Goal: Task Accomplishment & Management: Use online tool/utility

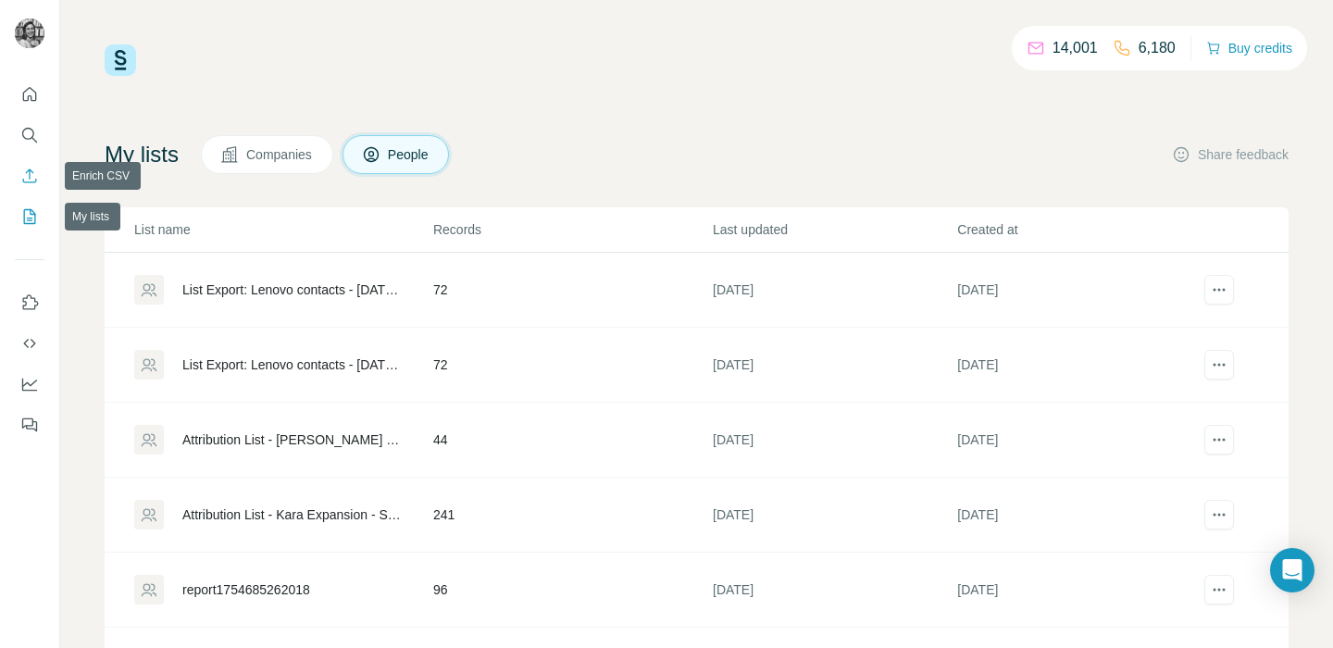
click at [28, 172] on icon "Enrich CSV" at bounding box center [29, 176] width 19 height 19
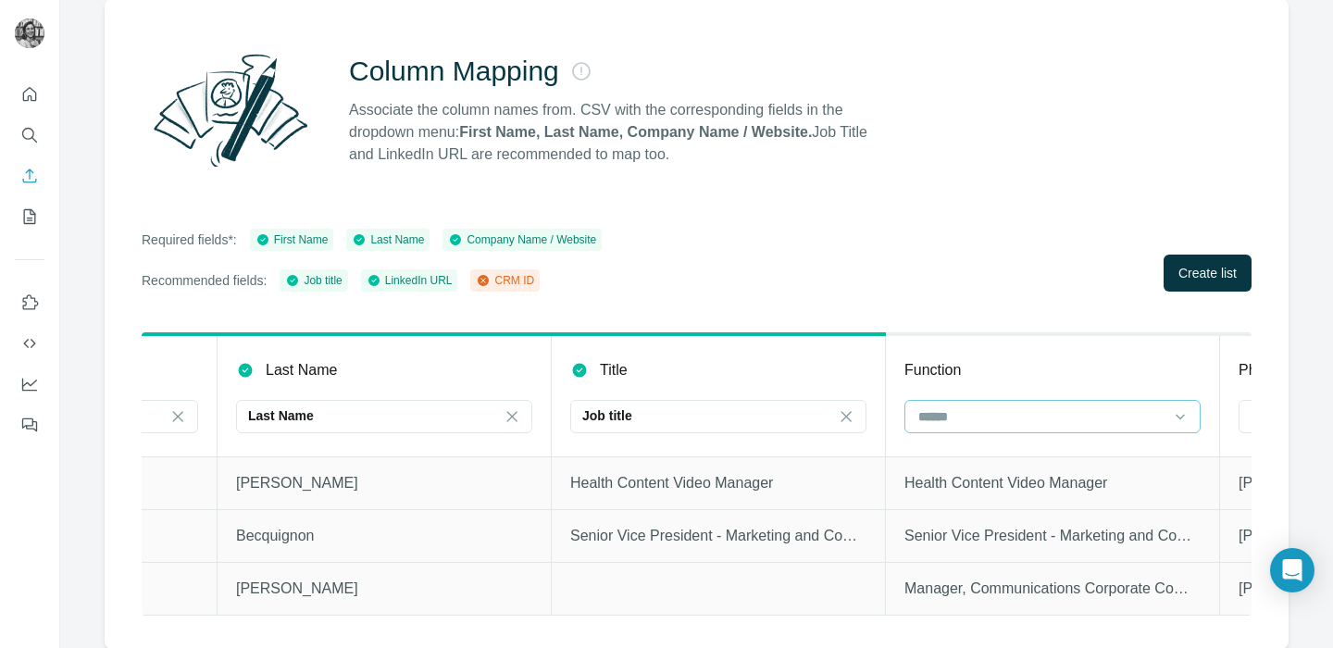
scroll to position [0, 1597]
click at [966, 407] on input at bounding box center [1039, 416] width 250 height 20
click at [743, 429] on div "Job title" at bounding box center [705, 416] width 250 height 31
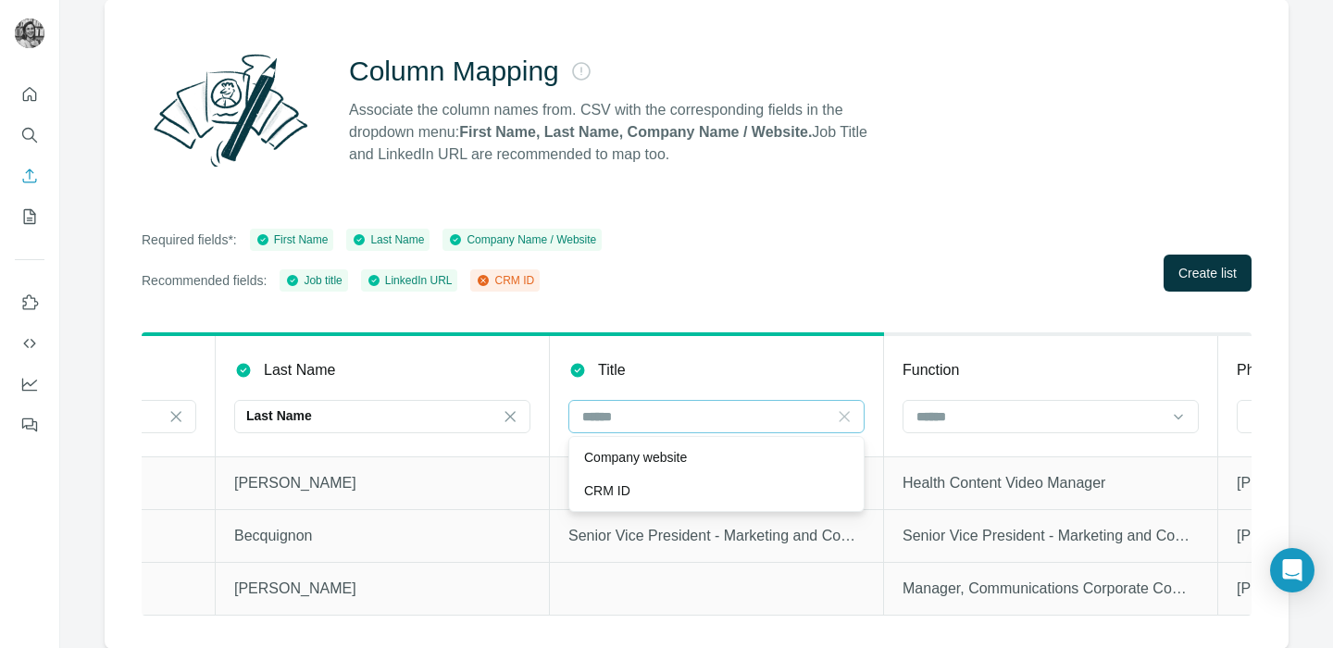
click at [842, 408] on icon at bounding box center [844, 416] width 19 height 19
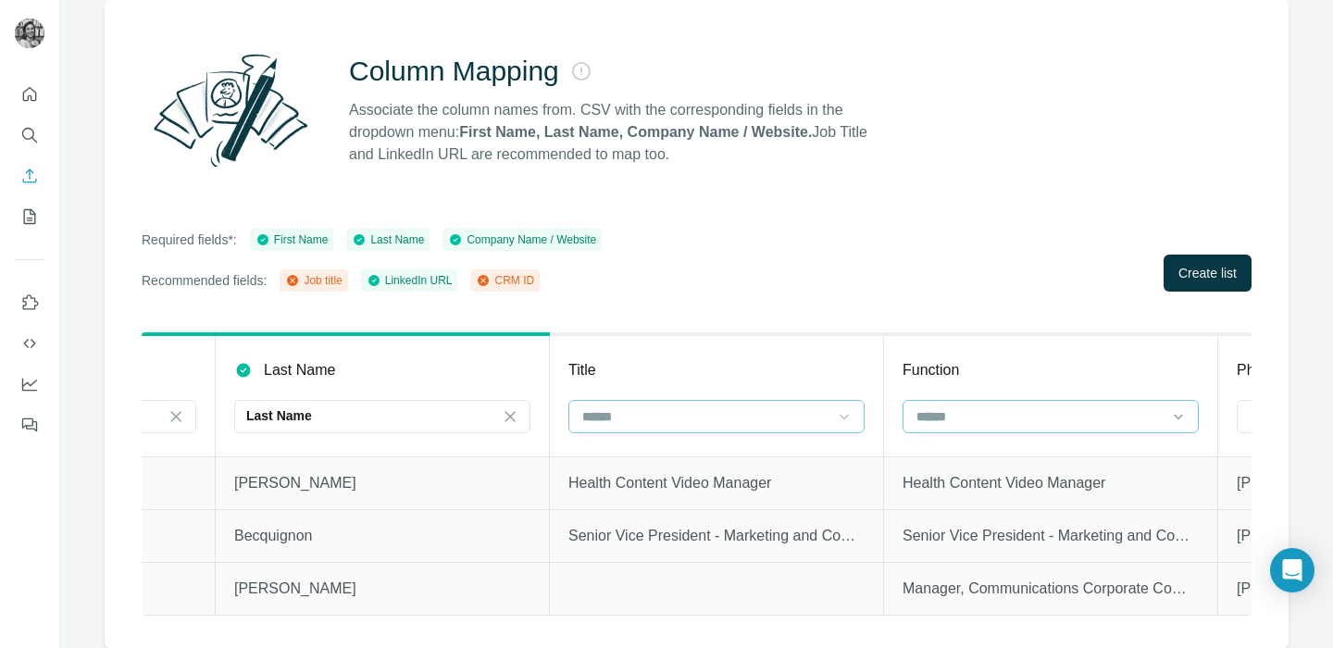
click at [971, 416] on input at bounding box center [1039, 416] width 250 height 20
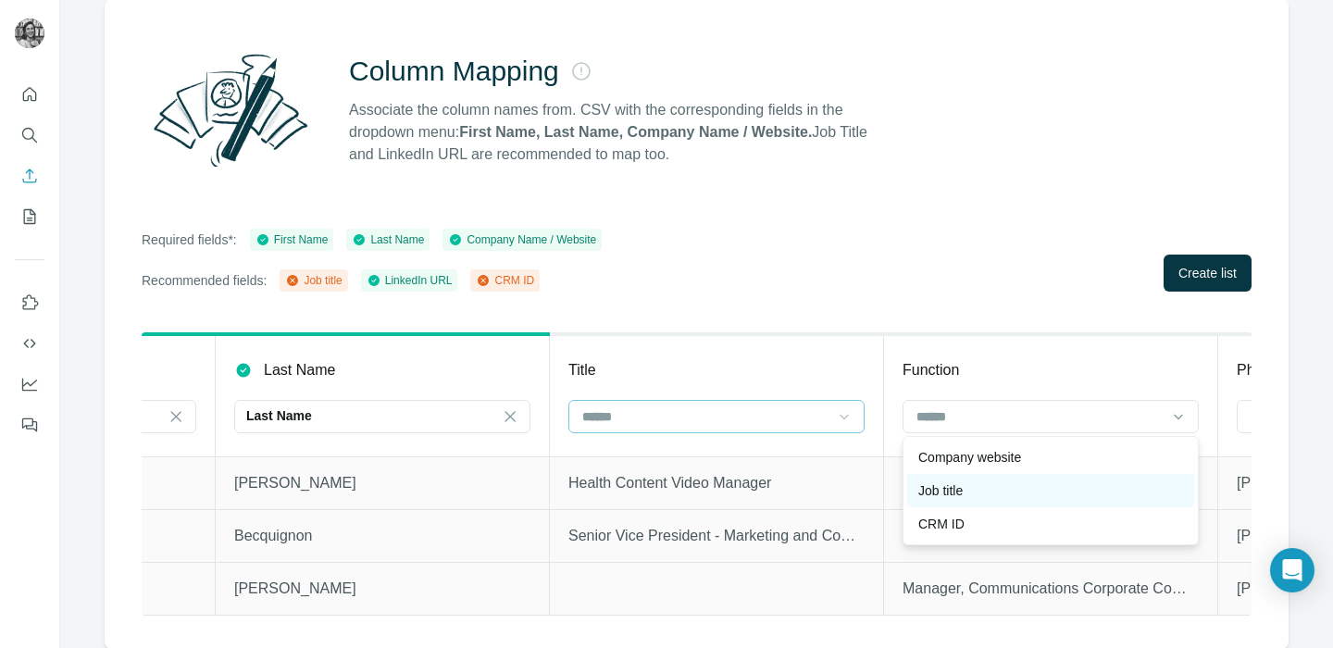
click at [957, 492] on p "Job title" at bounding box center [940, 490] width 44 height 19
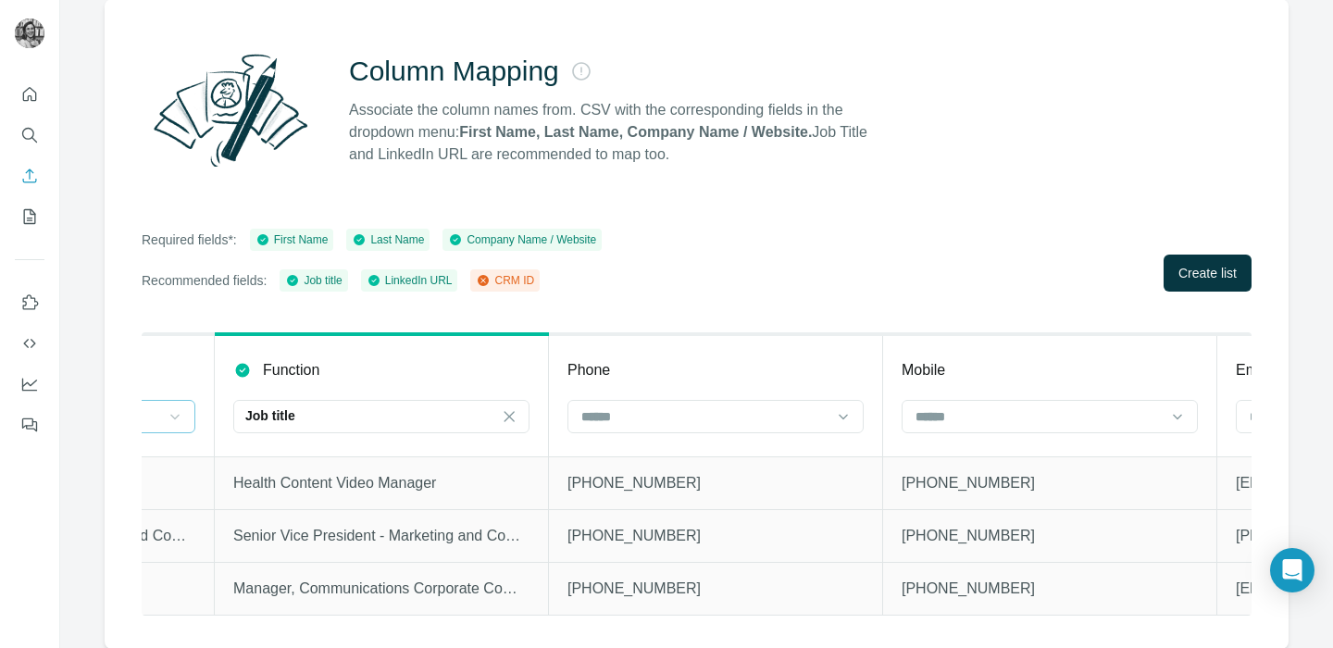
scroll to position [0, 2334]
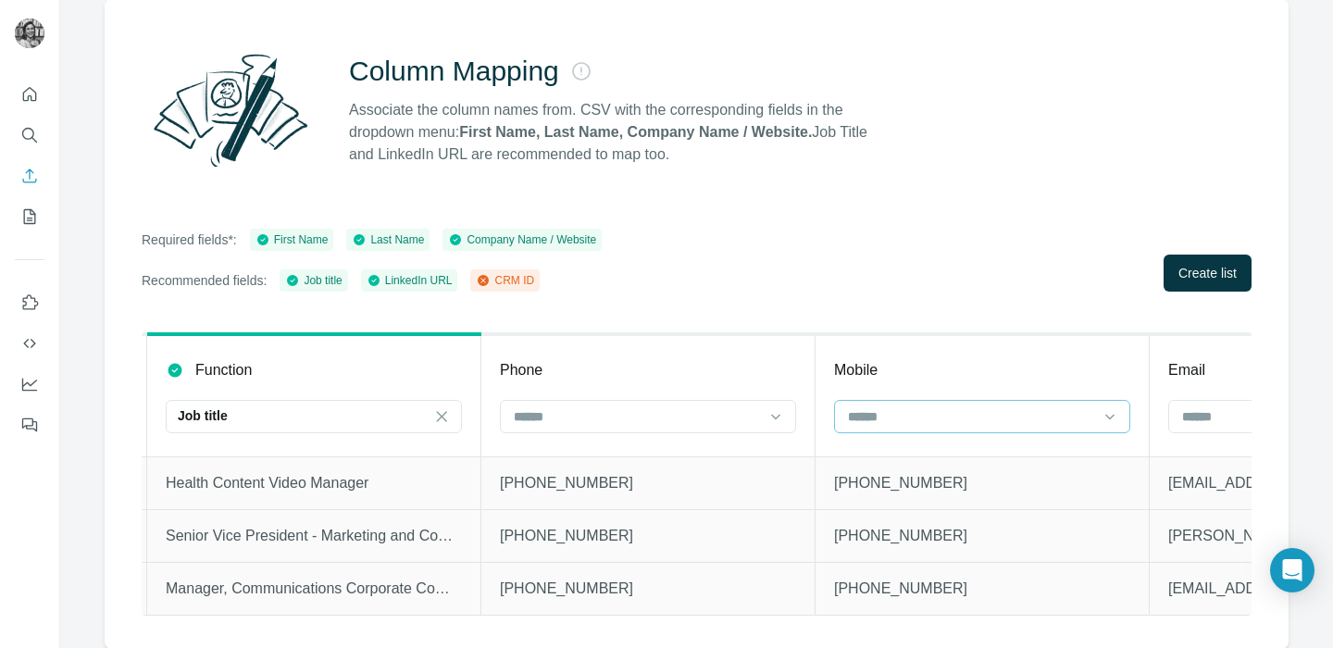
click at [971, 418] on input at bounding box center [971, 416] width 250 height 20
click at [767, 498] on td "[PHONE_NUMBER]" at bounding box center [648, 482] width 334 height 53
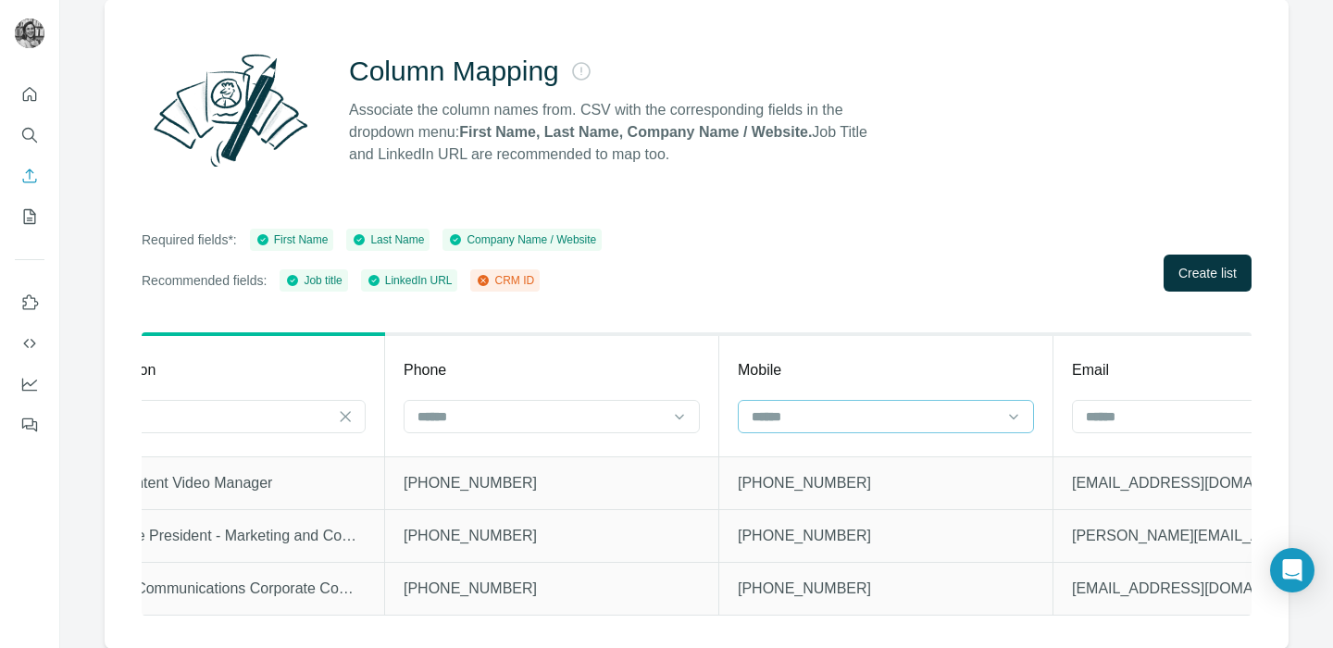
scroll to position [0, 2453]
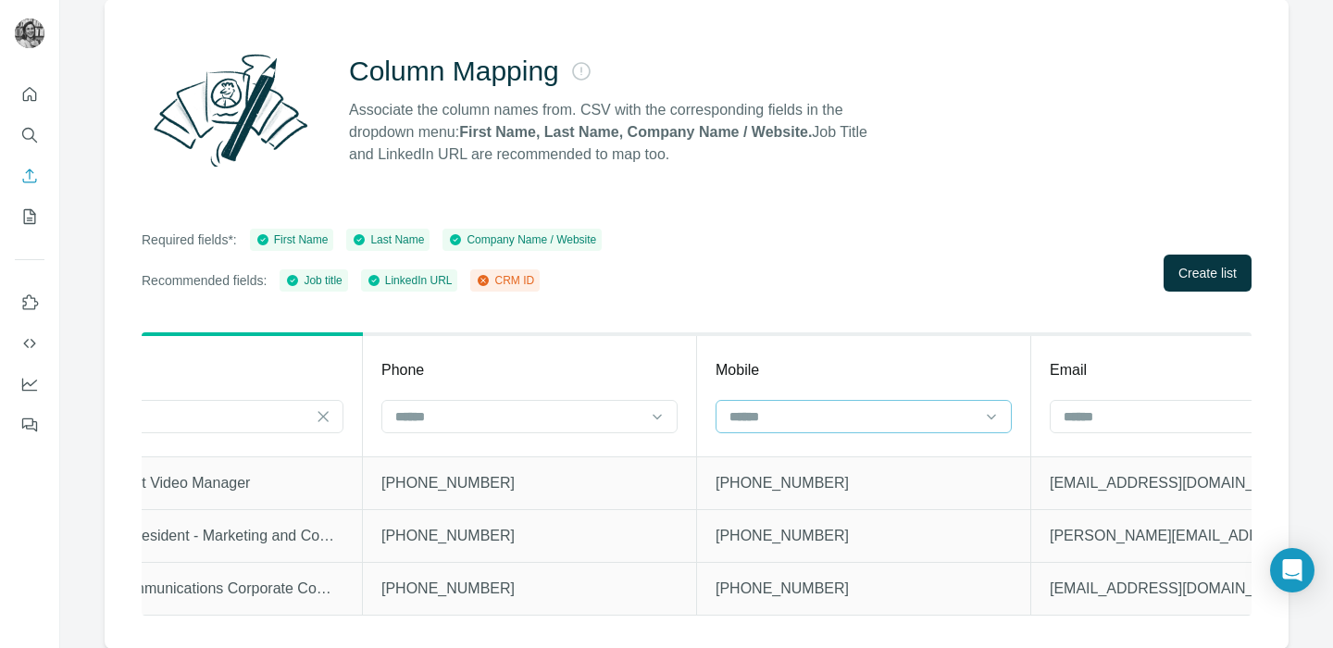
click at [865, 425] on input at bounding box center [852, 416] width 250 height 20
click at [860, 582] on p "[PHONE_NUMBER]" at bounding box center [863, 589] width 296 height 22
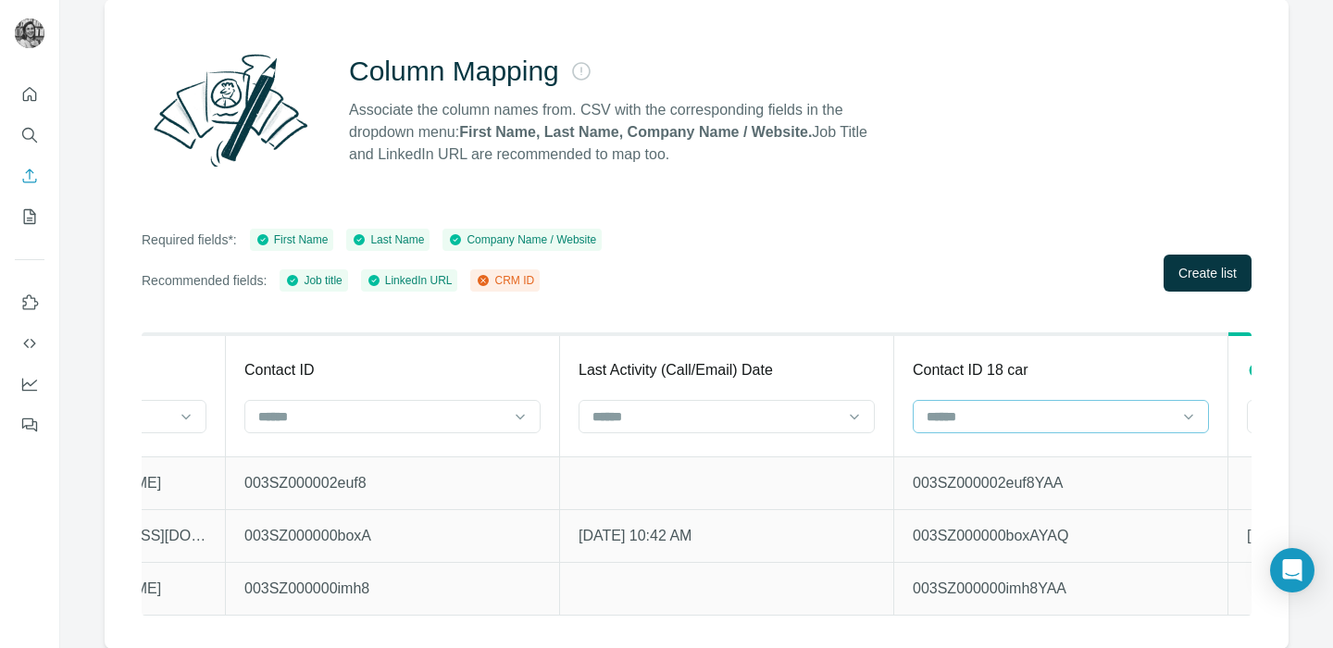
scroll to position [0, 3597]
click at [983, 421] on input at bounding box center [1045, 416] width 250 height 20
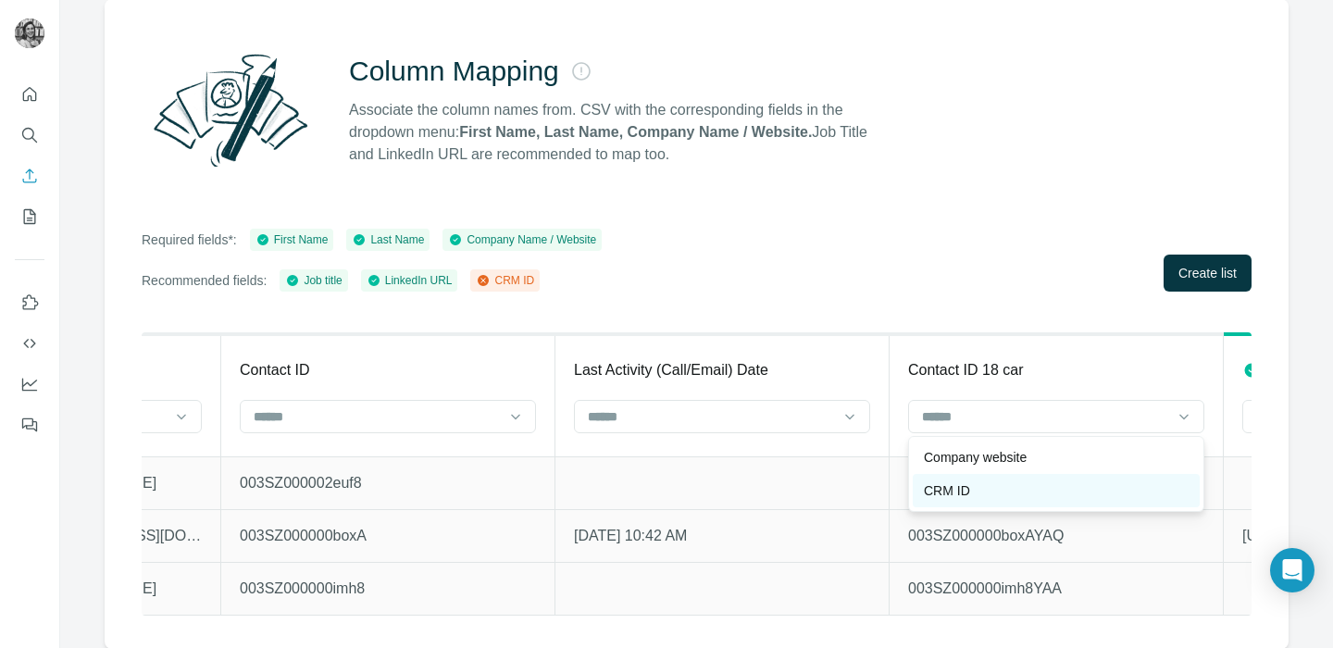
click at [971, 485] on div "CRM ID" at bounding box center [1056, 490] width 265 height 19
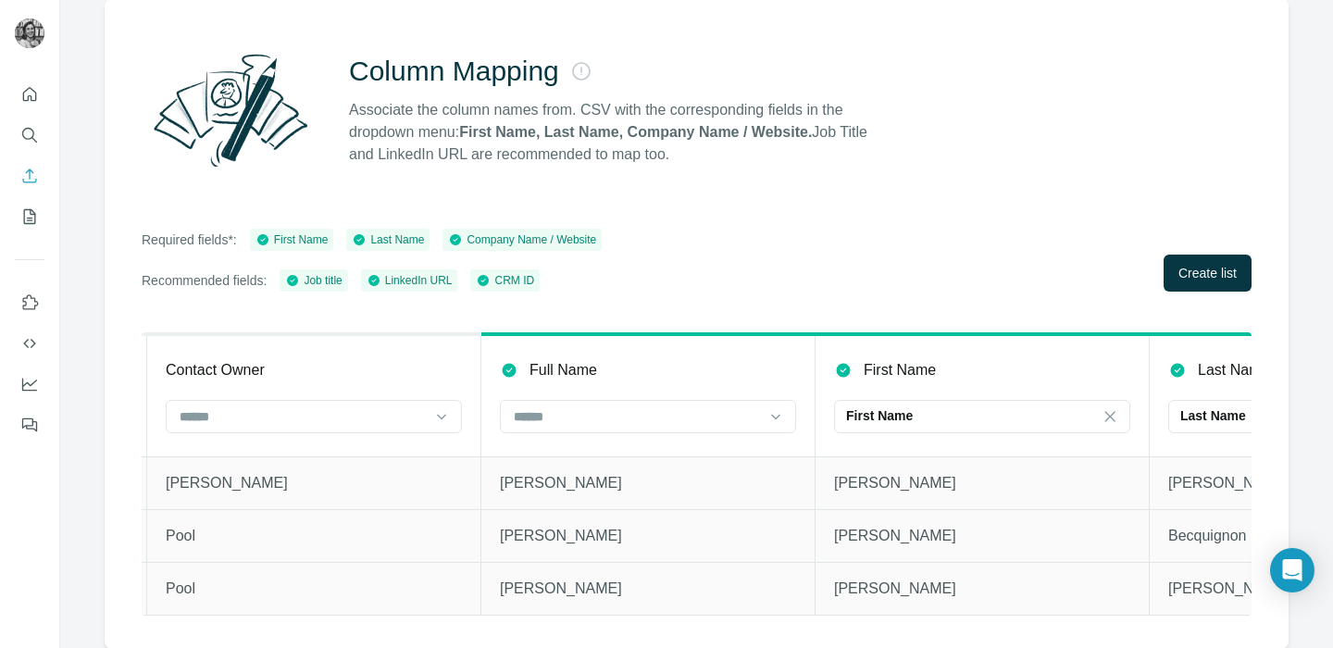
scroll to position [0, 660]
click at [665, 422] on input at bounding box center [641, 416] width 250 height 20
click at [674, 523] on td "[PERSON_NAME]" at bounding box center [652, 535] width 334 height 53
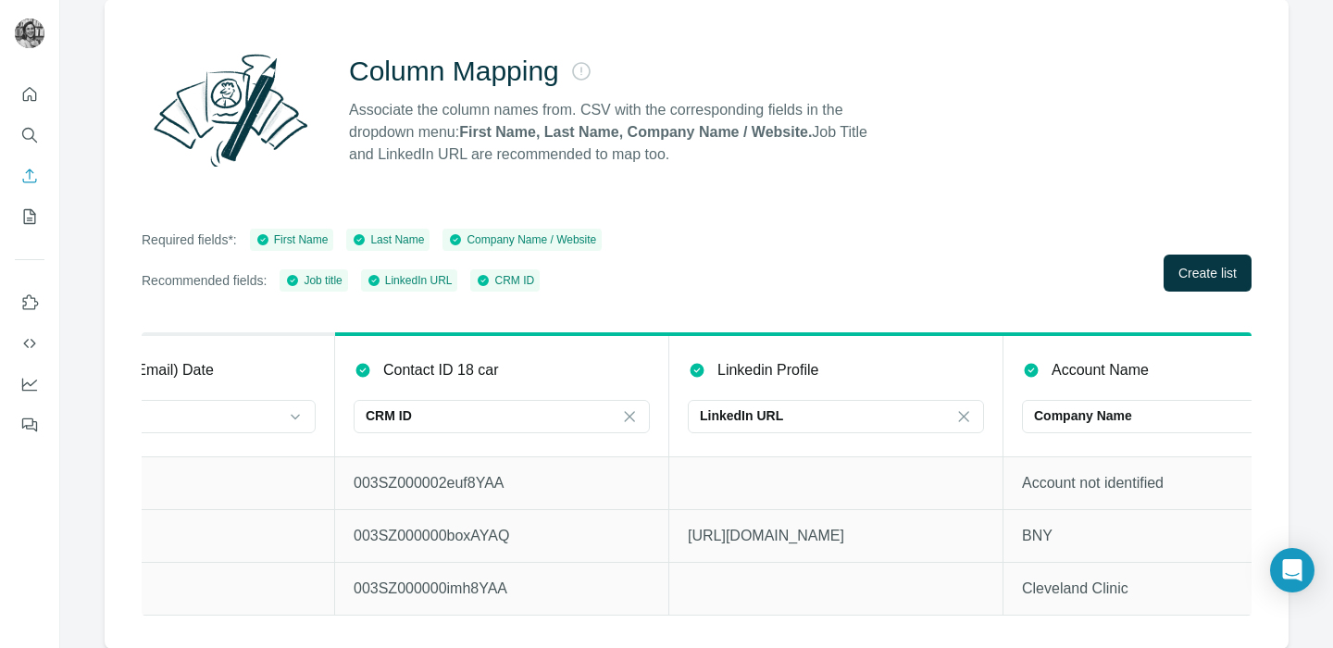
scroll to position [0, 4905]
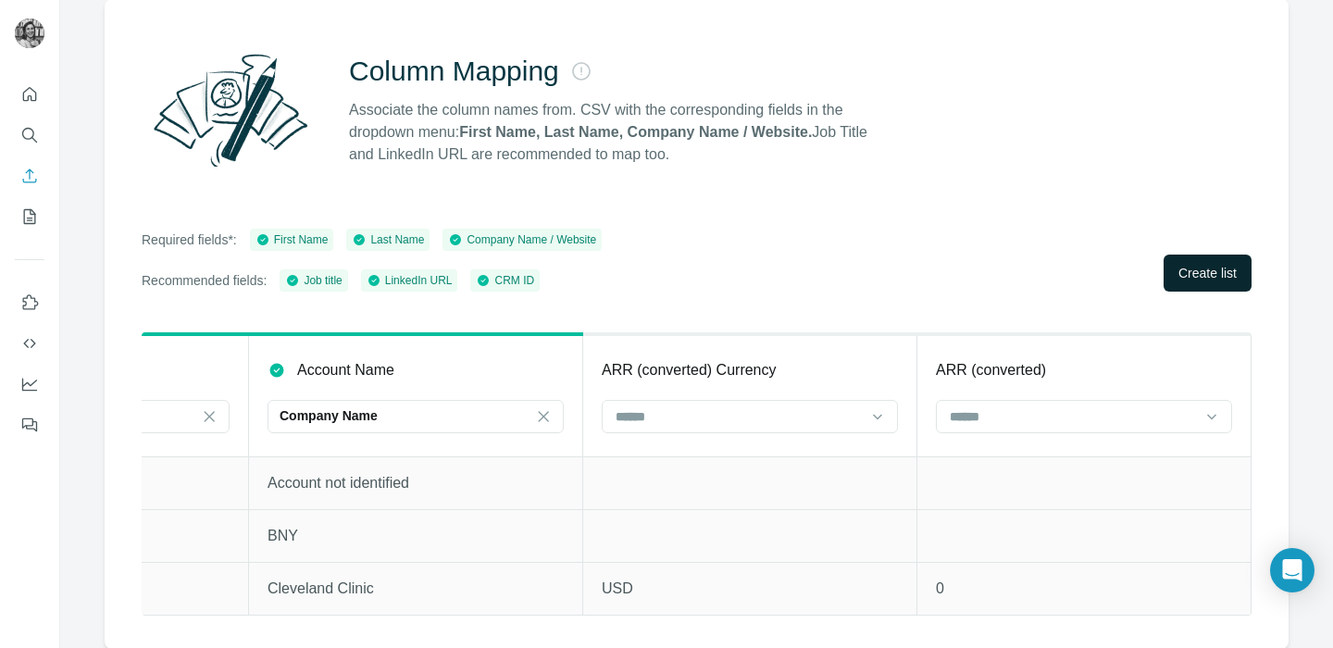
click at [1215, 259] on button "Create list" at bounding box center [1207, 273] width 88 height 37
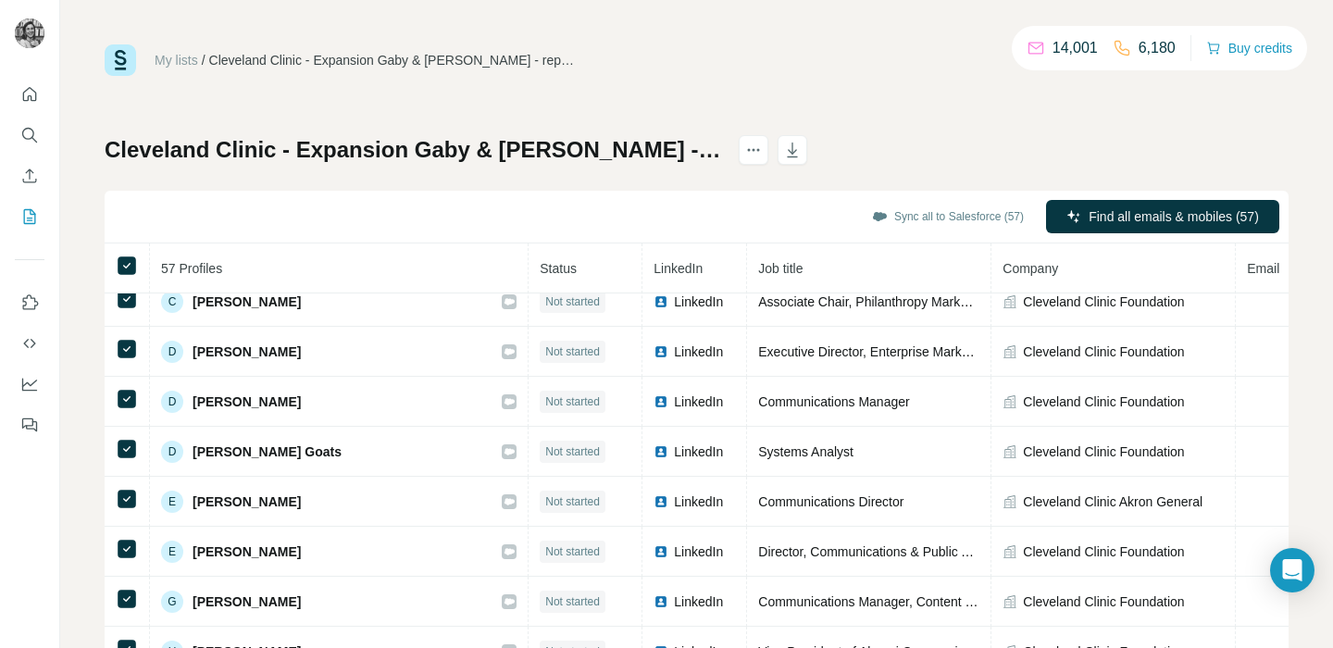
scroll to position [418, 0]
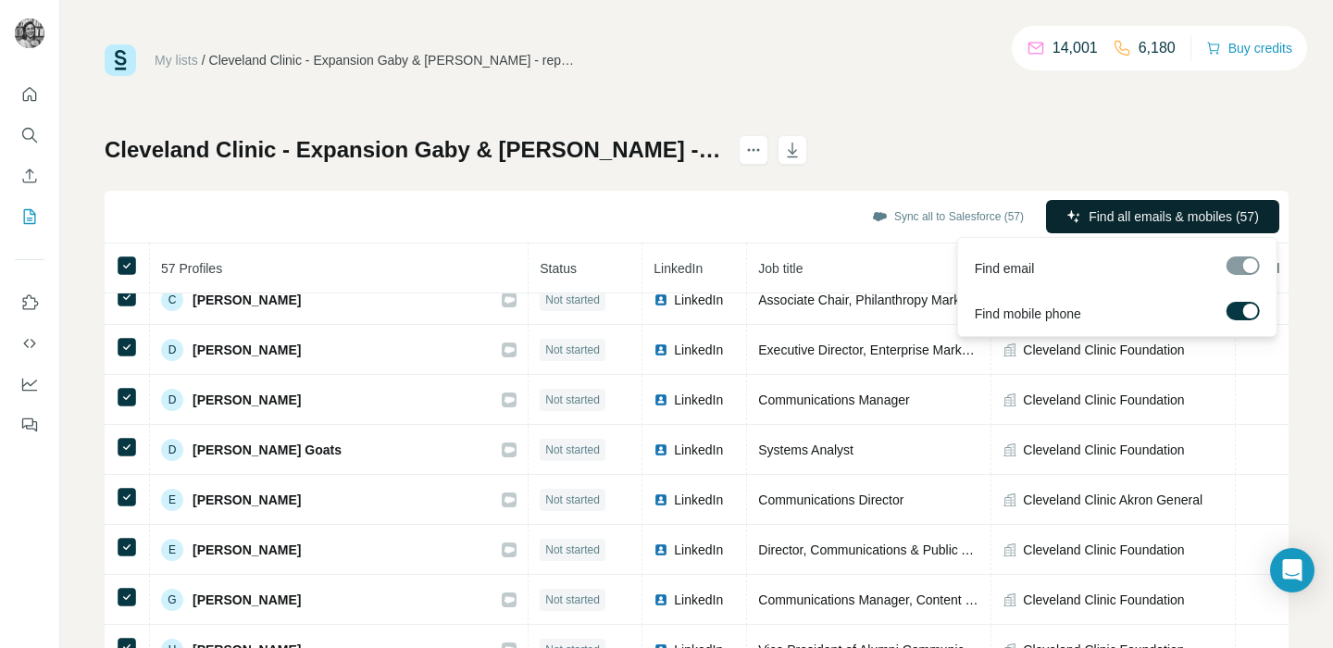
click at [1087, 226] on button "Find all emails & mobiles (57)" at bounding box center [1162, 216] width 233 height 33
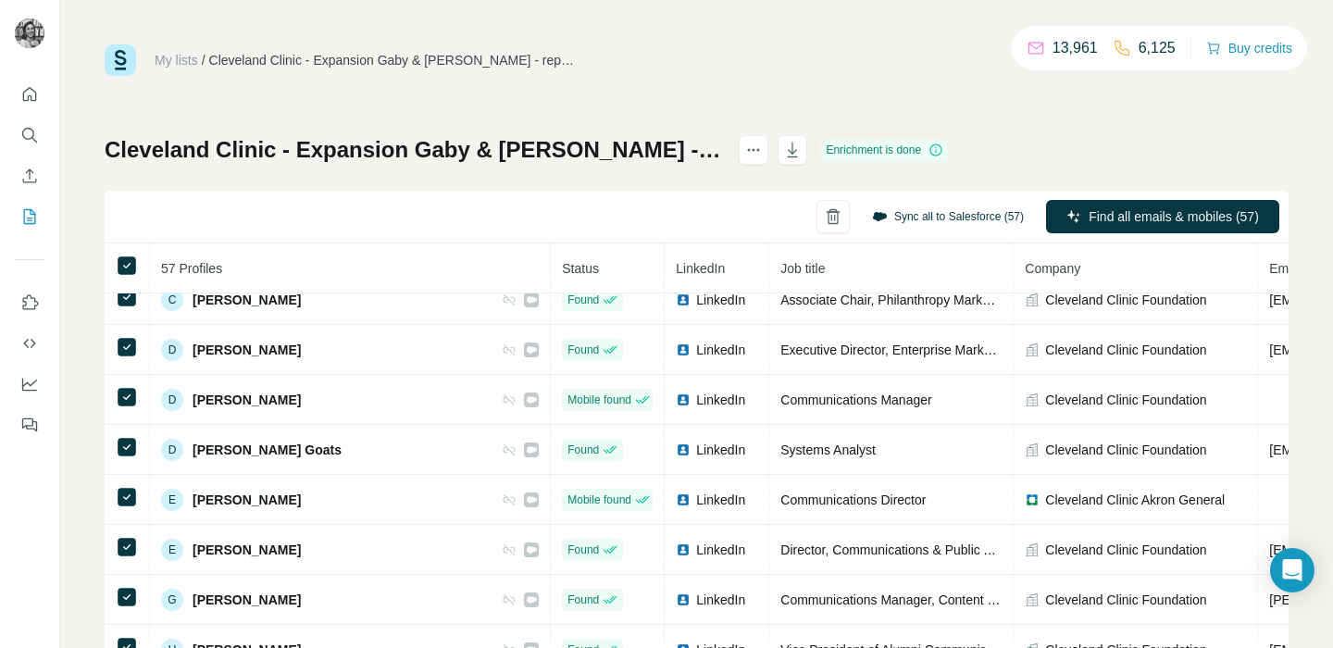
click at [959, 221] on button "Sync all to Salesforce (57)" at bounding box center [948, 217] width 178 height 28
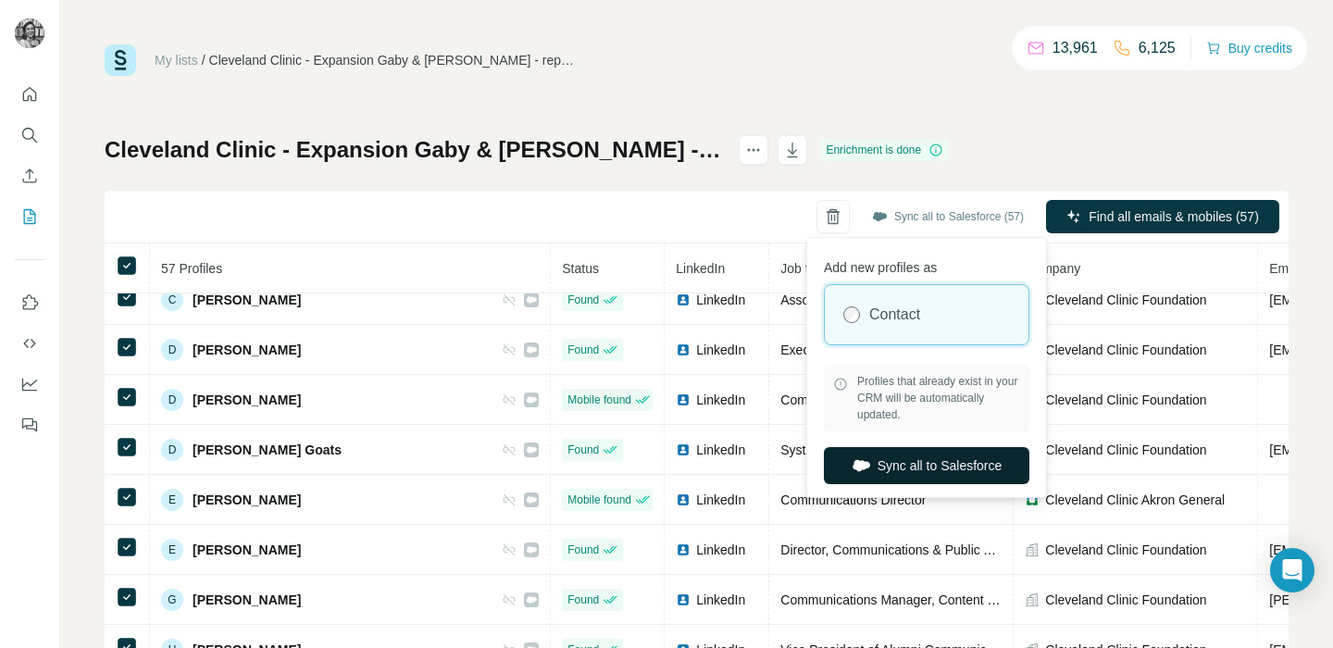
click at [899, 469] on button "Sync all to Salesforce" at bounding box center [926, 465] width 205 height 37
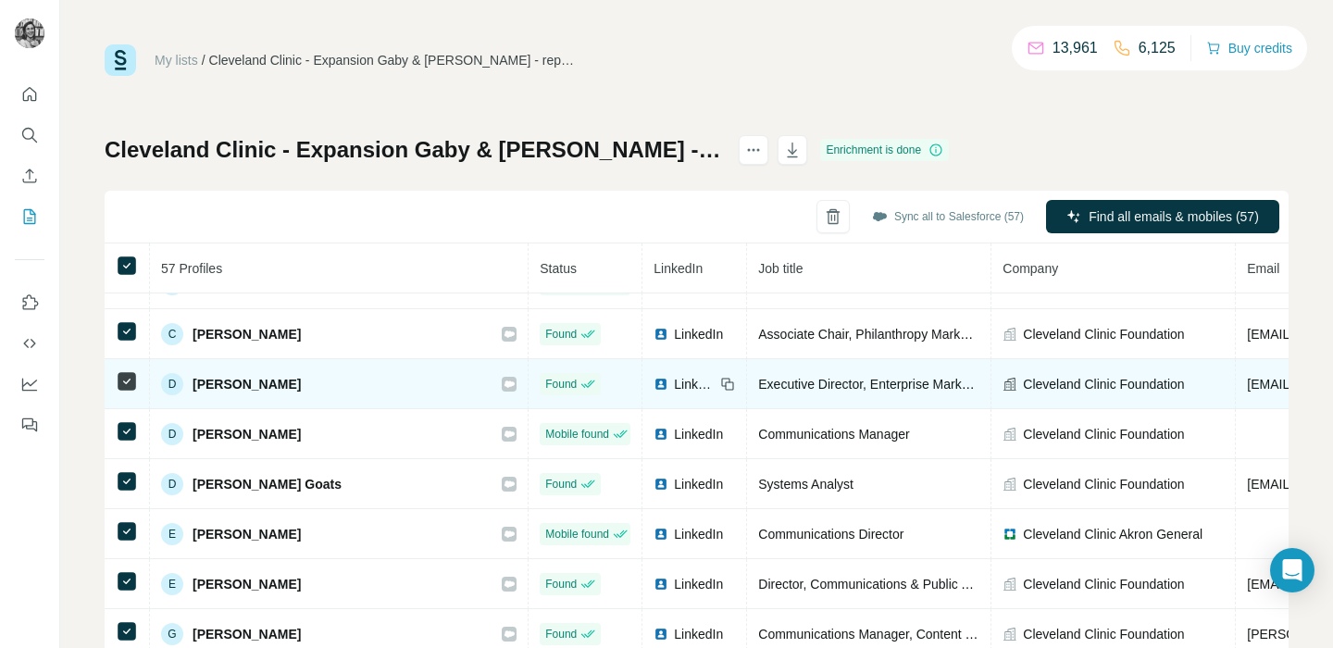
scroll to position [380, 0]
